Goal: Information Seeking & Learning: Learn about a topic

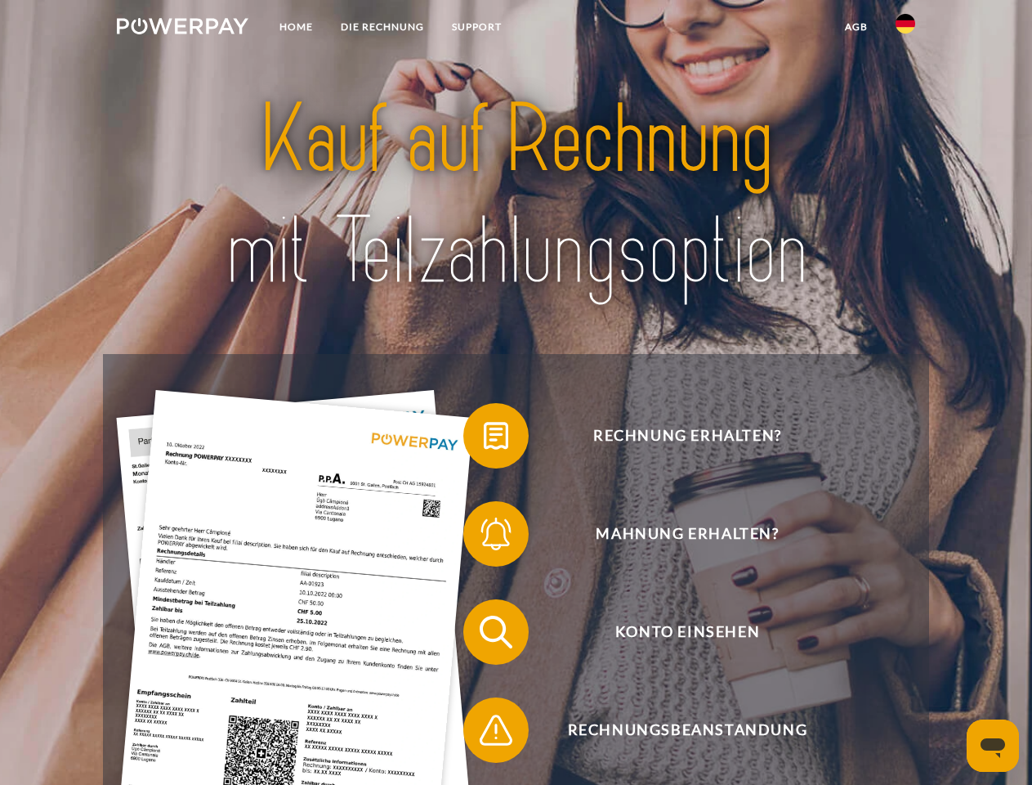
click at [182, 29] on img at bounding box center [183, 26] width 132 height 16
click at [906, 29] on img at bounding box center [906, 24] width 20 height 20
click at [856, 27] on link "agb" at bounding box center [856, 26] width 51 height 29
click at [484, 439] on span at bounding box center [472, 436] width 82 height 82
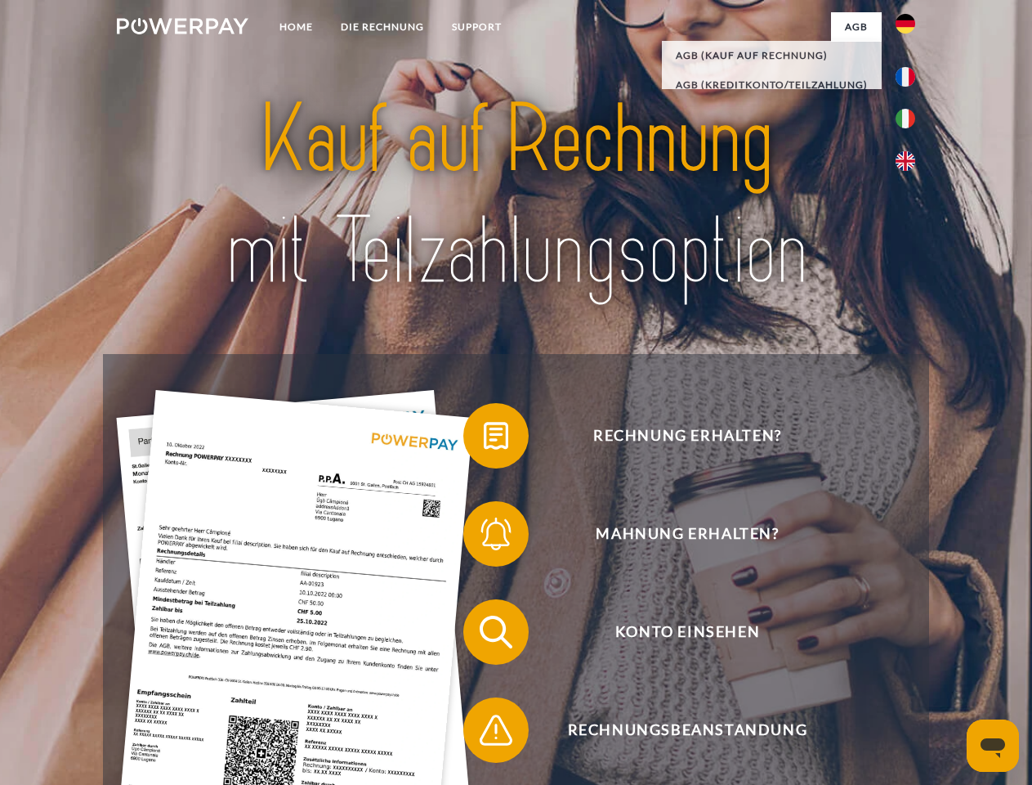
click at [484, 537] on span at bounding box center [472, 534] width 82 height 82
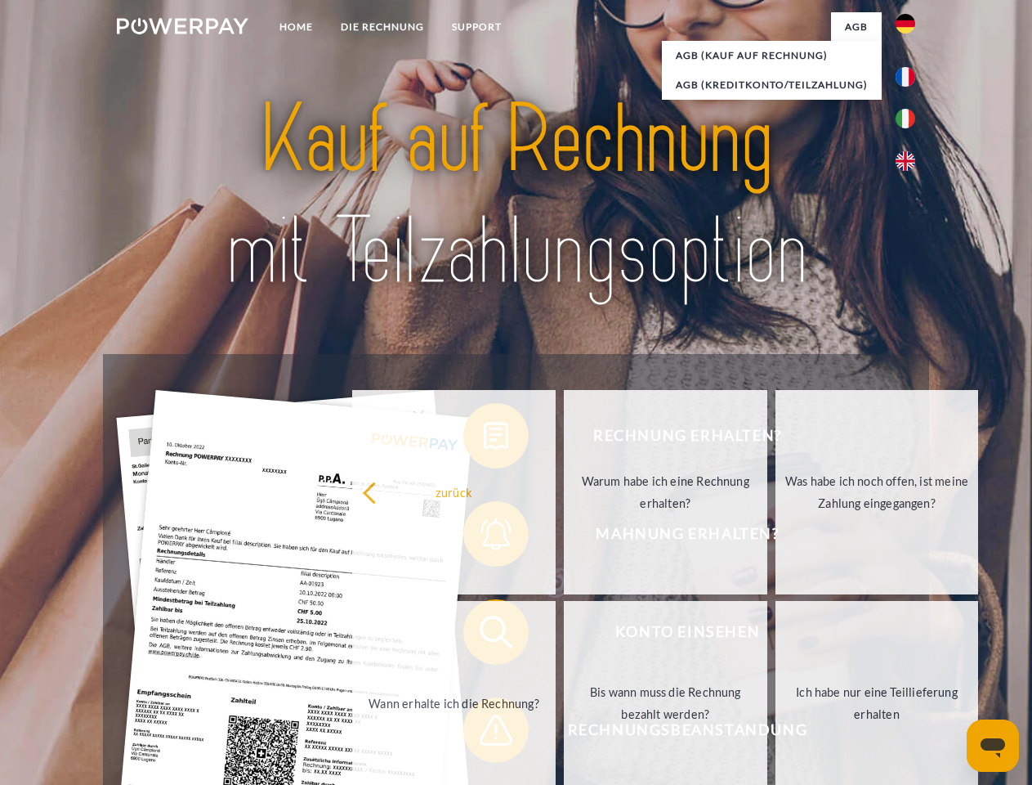
click at [564, 635] on link "Bis wann muss die Rechnung bezahlt werden?" at bounding box center [666, 703] width 204 height 204
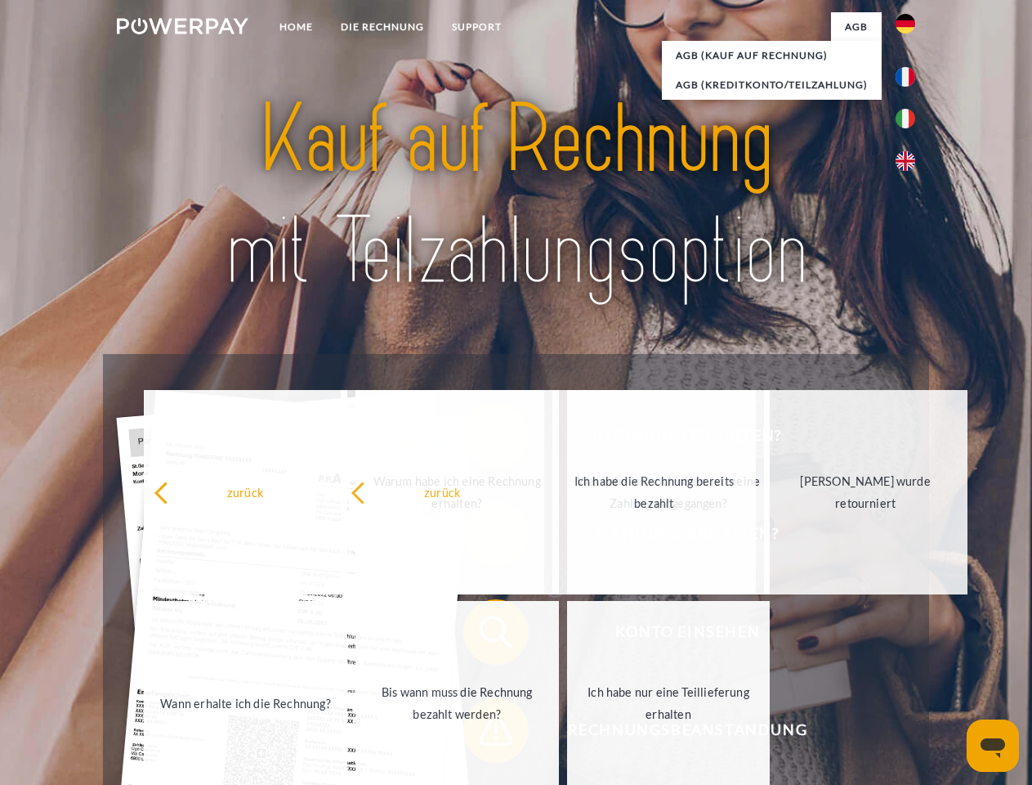
click at [484, 733] on span at bounding box center [472, 730] width 82 height 82
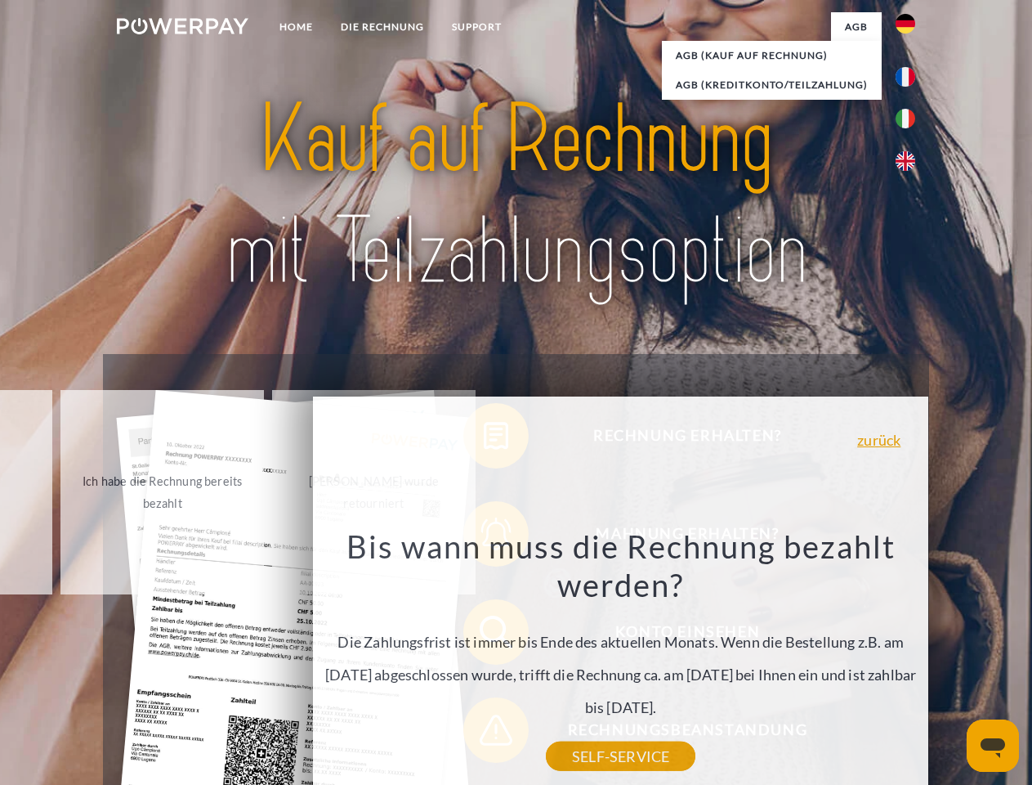
click at [993, 745] on icon "Messaging-Fenster öffnen" at bounding box center [993, 748] width 25 height 20
